Goal: Task Accomplishment & Management: Manage account settings

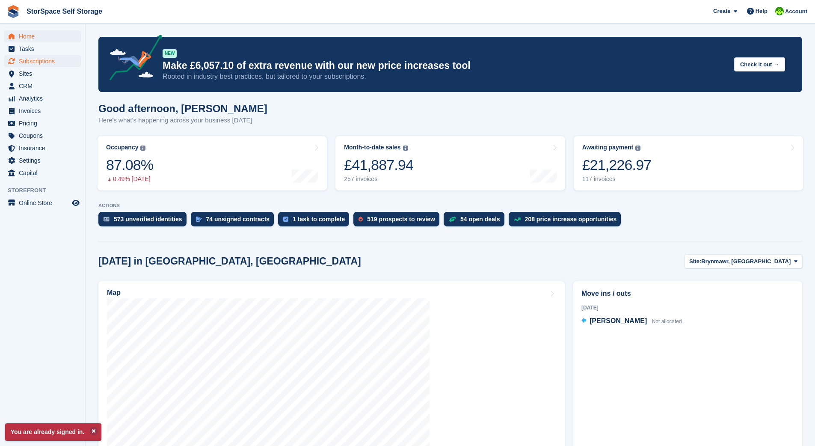
click at [37, 59] on span "Subscriptions" at bounding box center [44, 61] width 51 height 12
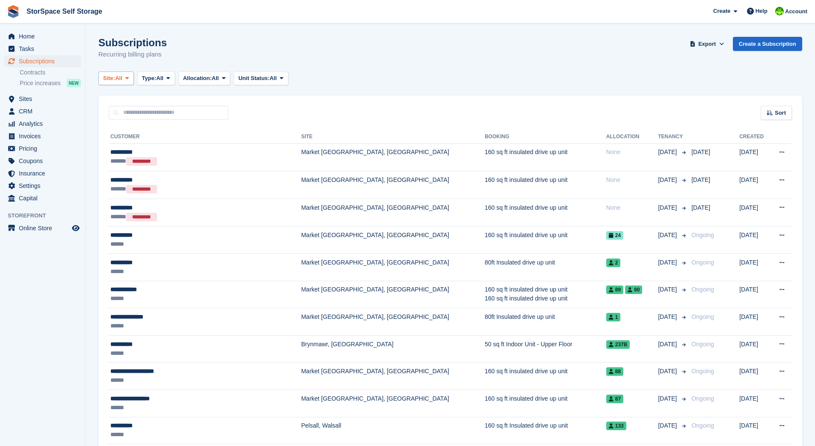
click at [115, 77] on span "Site:" at bounding box center [109, 78] width 12 height 9
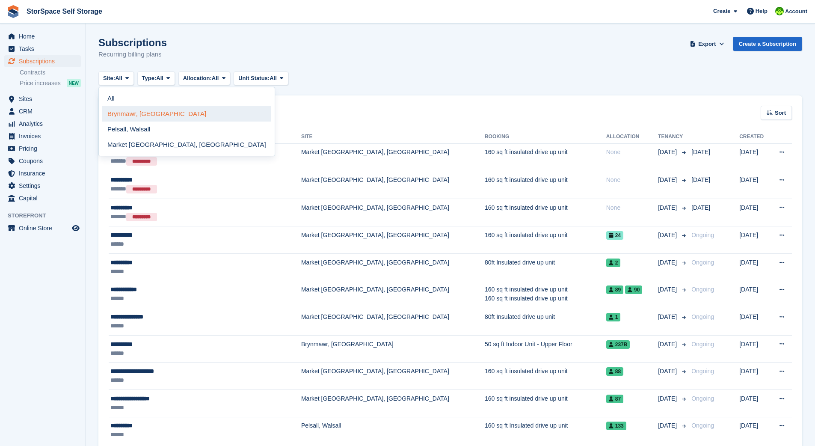
click at [144, 112] on link "Brynmawr, [GEOGRAPHIC_DATA]" at bounding box center [186, 113] width 169 height 15
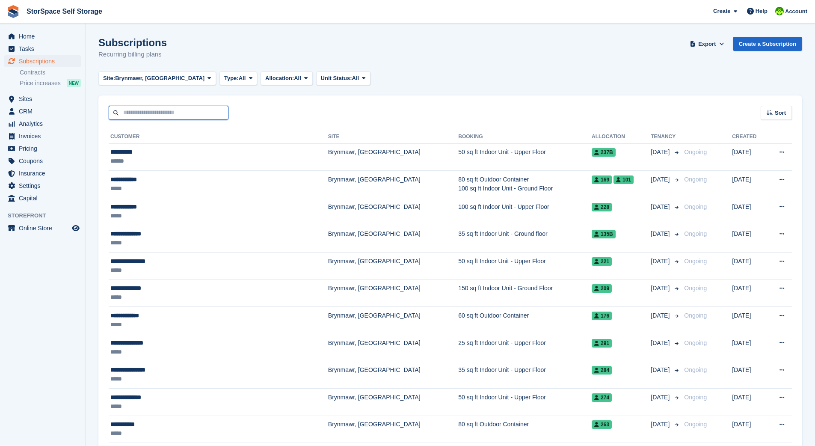
click at [196, 112] on input "text" at bounding box center [169, 113] width 120 height 14
type input "******"
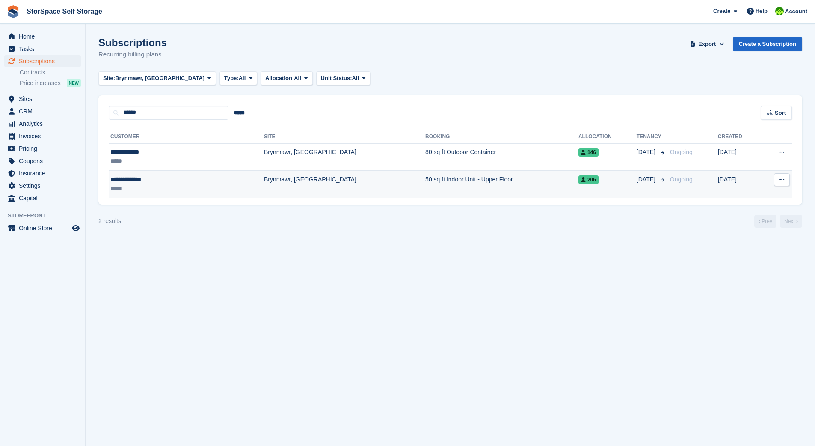
click at [425, 178] on td "50 sq ft Indoor Unit - Upper Floor" at bounding box center [501, 184] width 153 height 27
